Goal: Task Accomplishment & Management: Manage account settings

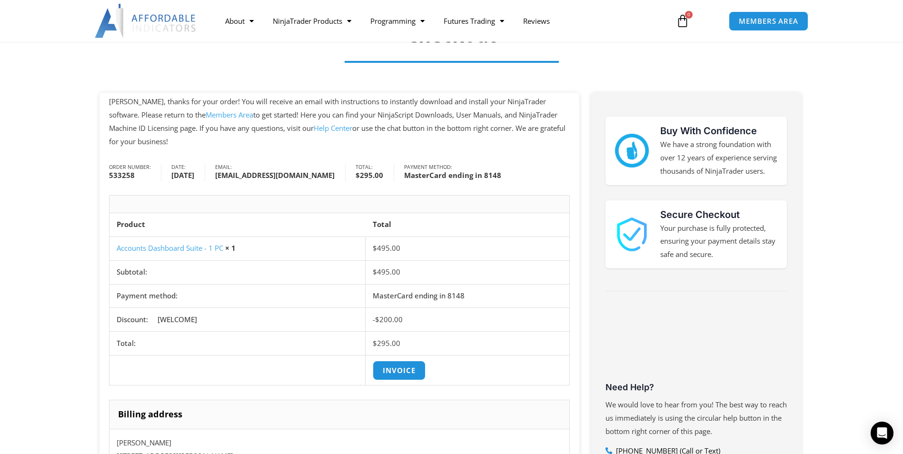
scroll to position [95, 0]
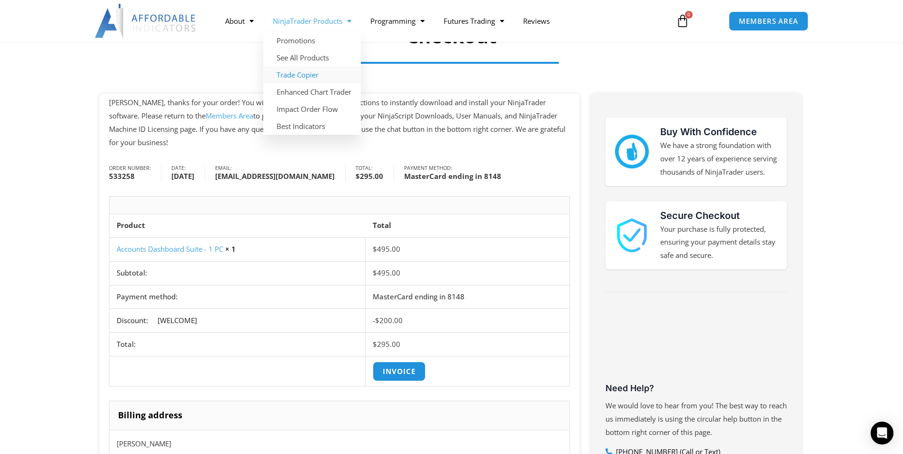
click at [336, 78] on link "Trade Copier" at bounding box center [312, 74] width 98 height 17
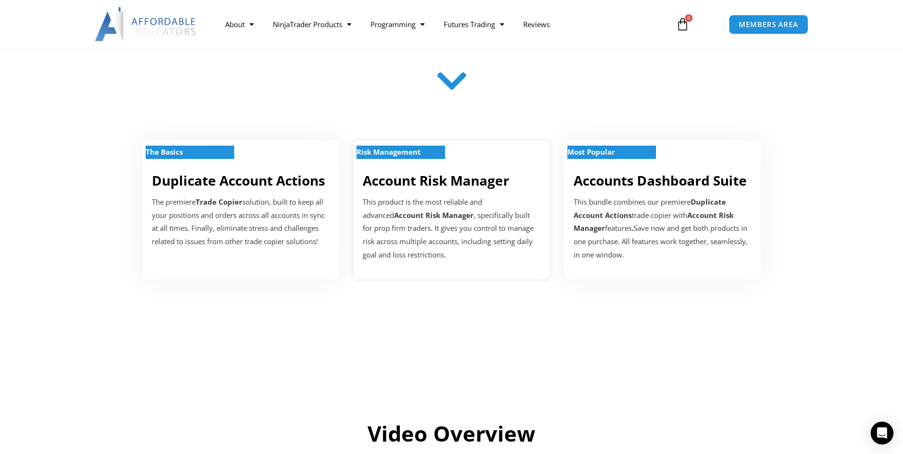
scroll to position [238, 0]
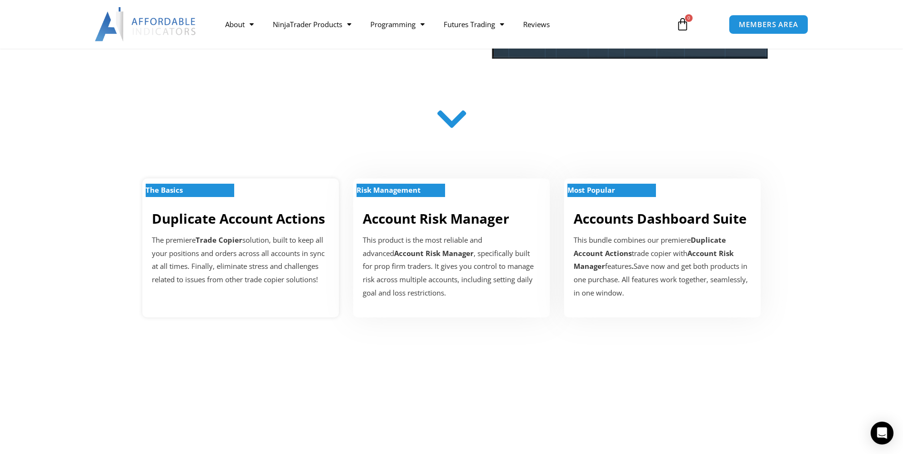
click at [212, 220] on link "Duplicate Account Actions" at bounding box center [238, 218] width 173 height 18
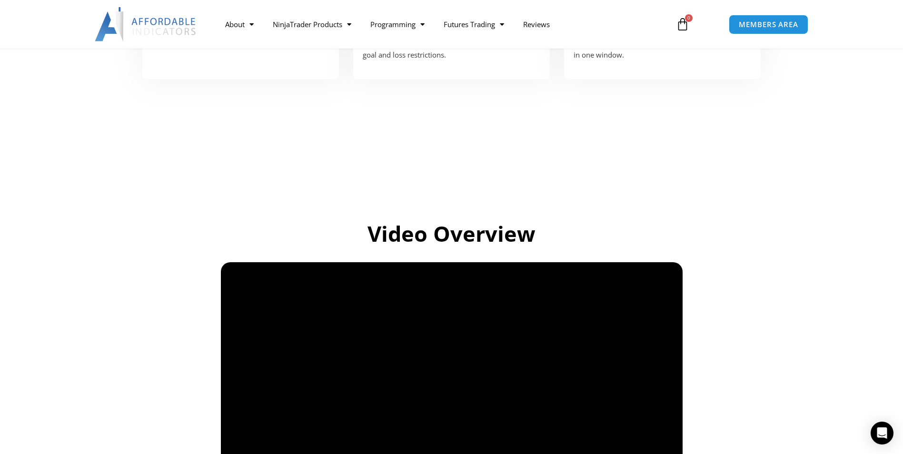
scroll to position [518, 0]
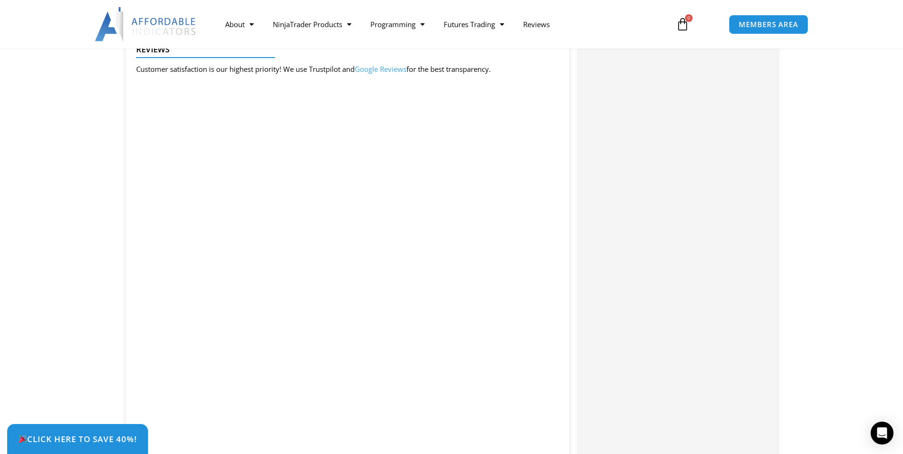
scroll to position [1999, 0]
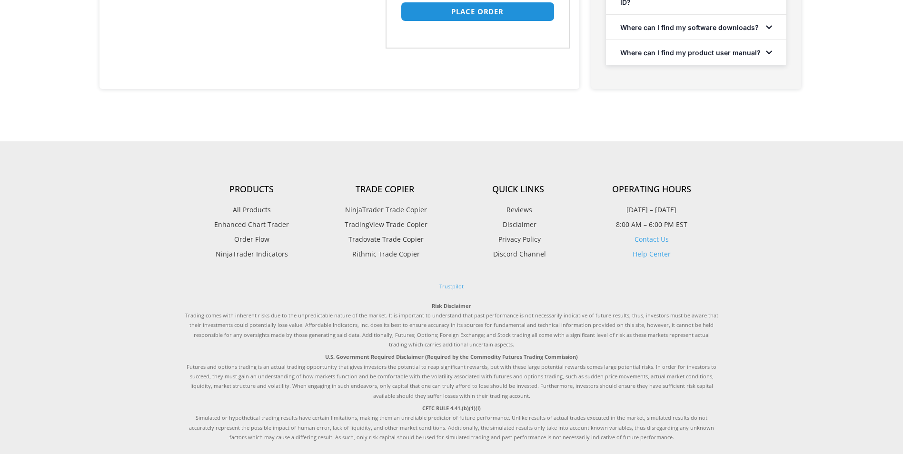
select select "**"
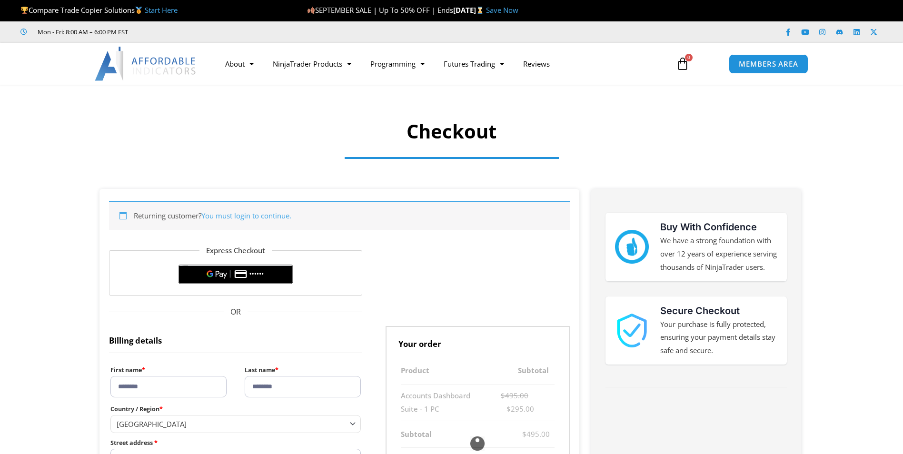
select select "**"
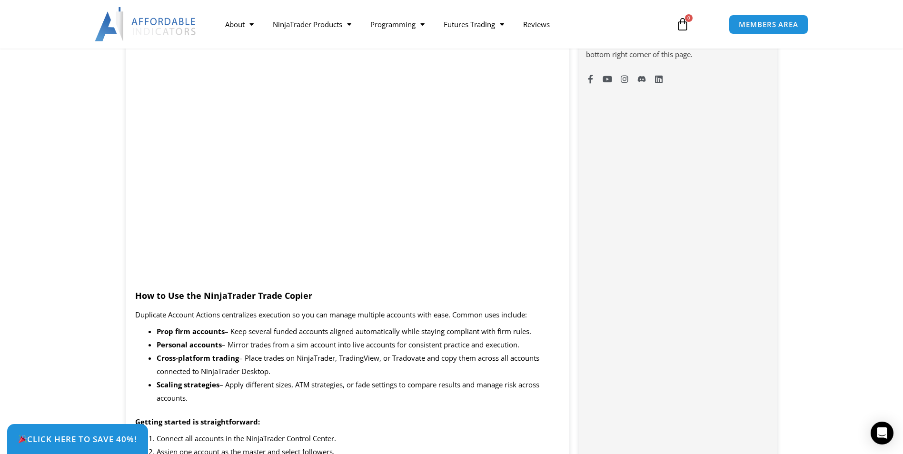
scroll to position [571, 0]
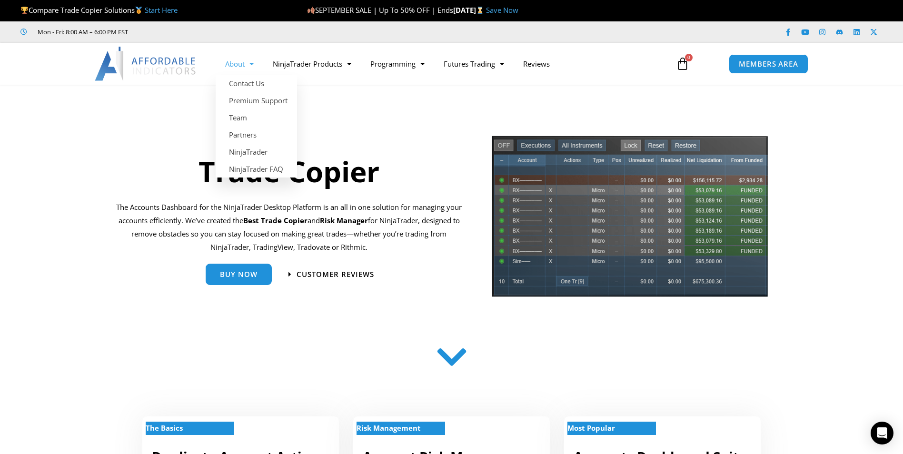
click at [173, 61] on img at bounding box center [146, 64] width 102 height 34
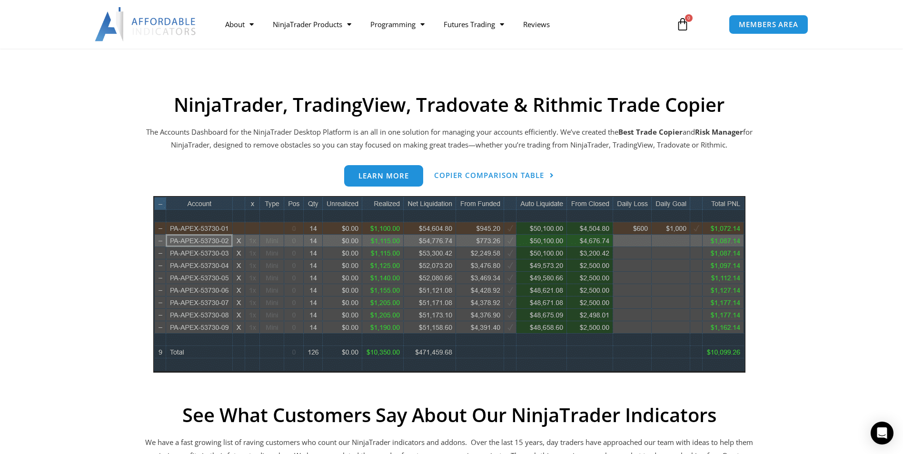
scroll to position [95, 0]
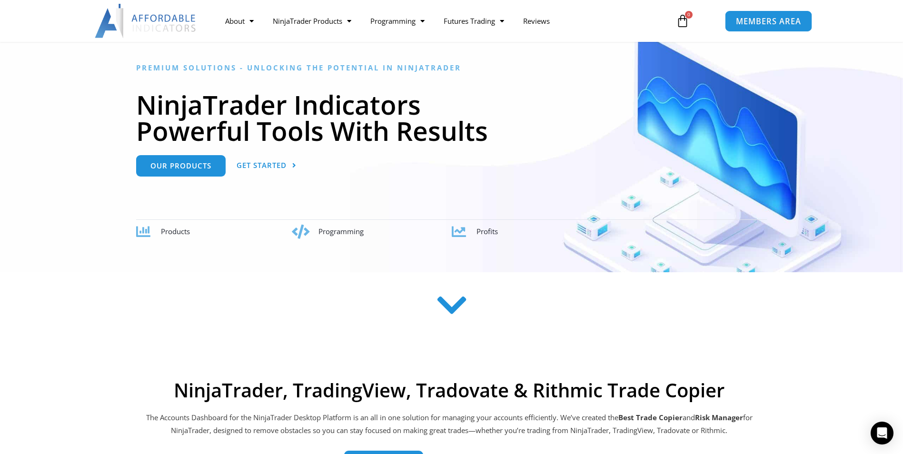
click at [753, 17] on span "MEMBERS AREA" at bounding box center [768, 21] width 65 height 8
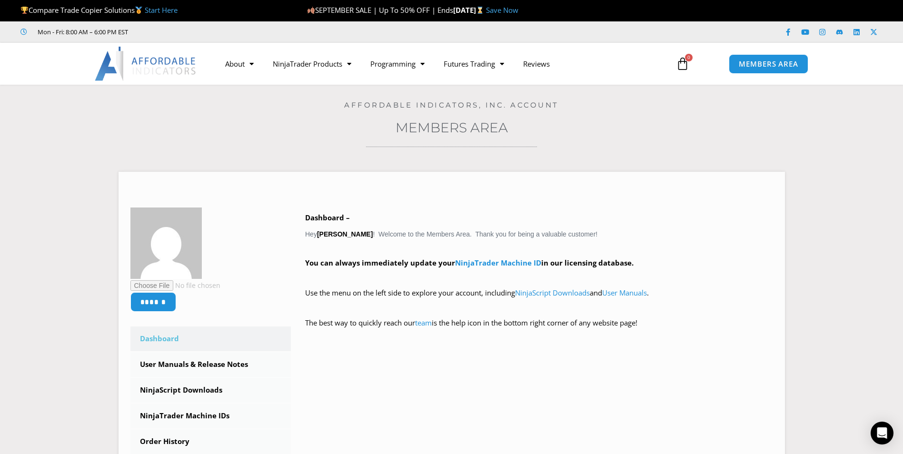
scroll to position [48, 0]
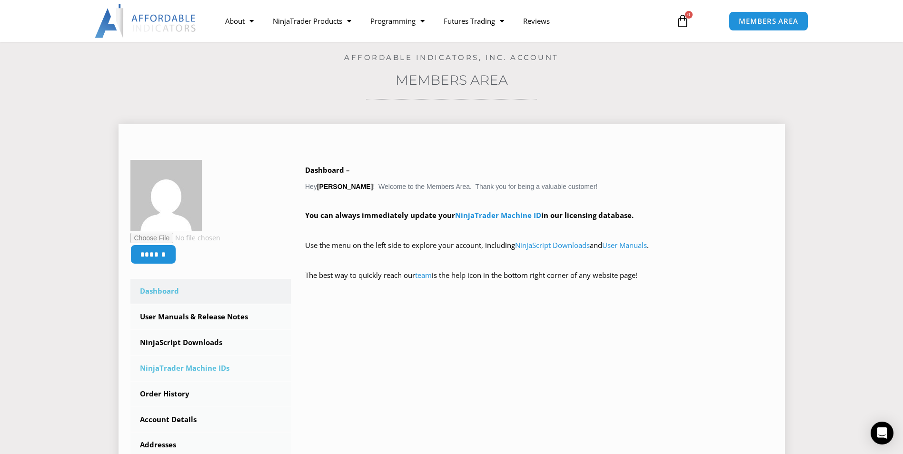
click at [197, 367] on link "NinjaTrader Machine IDs" at bounding box center [210, 368] width 161 height 25
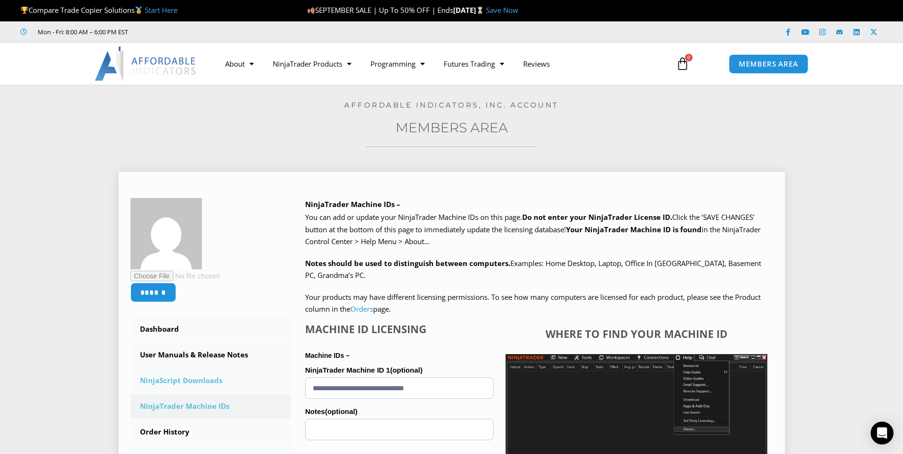
click at [182, 383] on link "NinjaScript Downloads" at bounding box center [210, 380] width 161 height 25
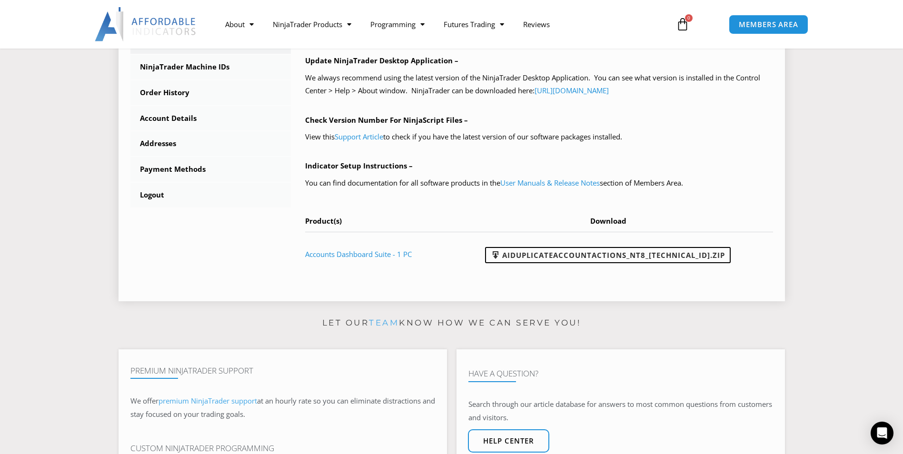
scroll to position [381, 0]
